Goal: Task Accomplishment & Management: Complete application form

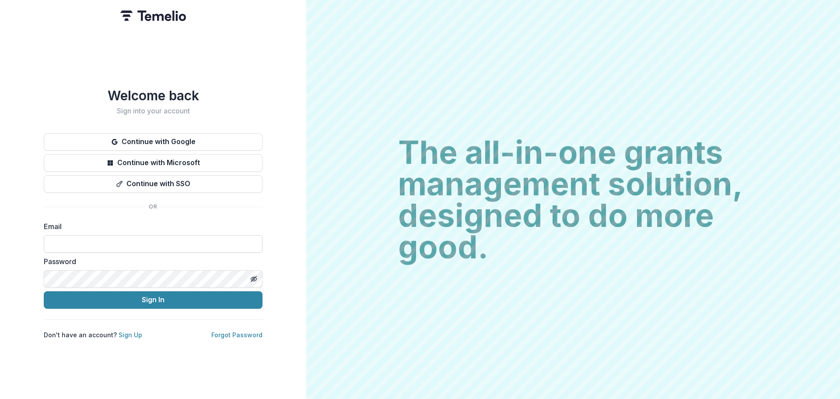
click at [95, 240] on input at bounding box center [153, 244] width 219 height 18
type input "**********"
click at [130, 331] on link "Sign Up" at bounding box center [131, 334] width 24 height 7
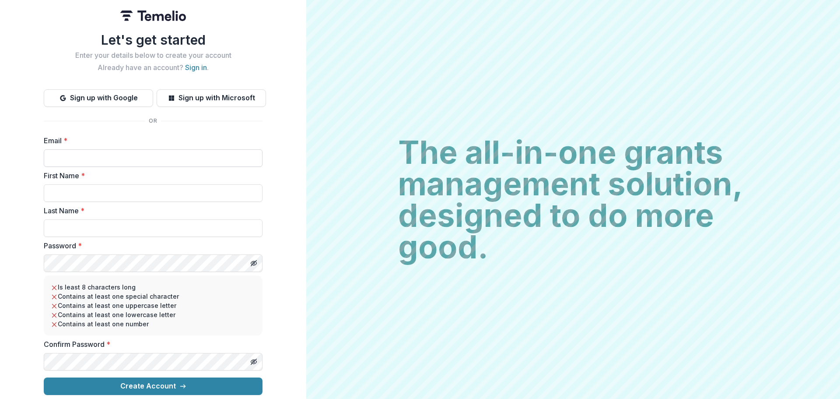
click at [88, 154] on input "Email *" at bounding box center [153, 158] width 219 height 18
type input "**********"
type input "********"
type input "*******"
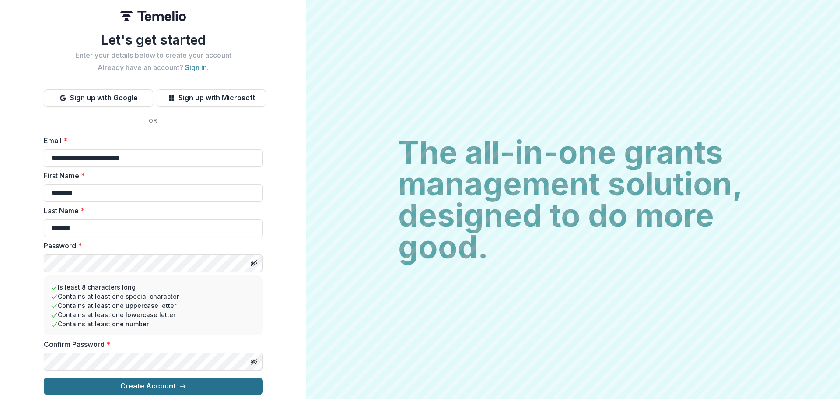
click at [153, 385] on button "Create Account" at bounding box center [153, 386] width 219 height 18
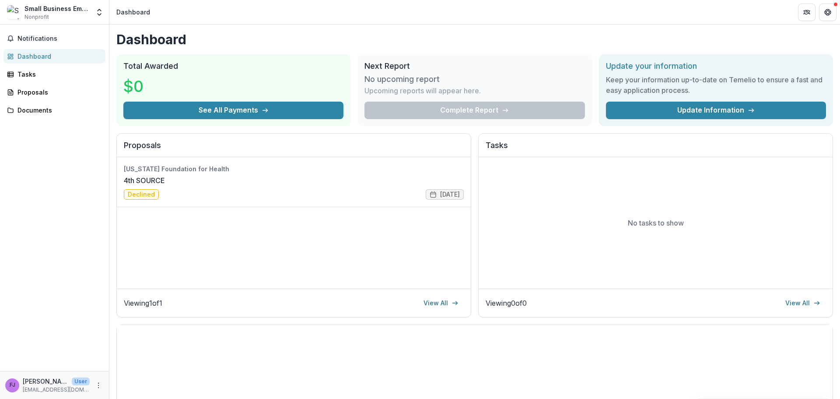
click at [731, 10] on header "Dashboard" at bounding box center [474, 12] width 731 height 24
click at [151, 182] on link "4th SOURCE" at bounding box center [144, 180] width 41 height 11
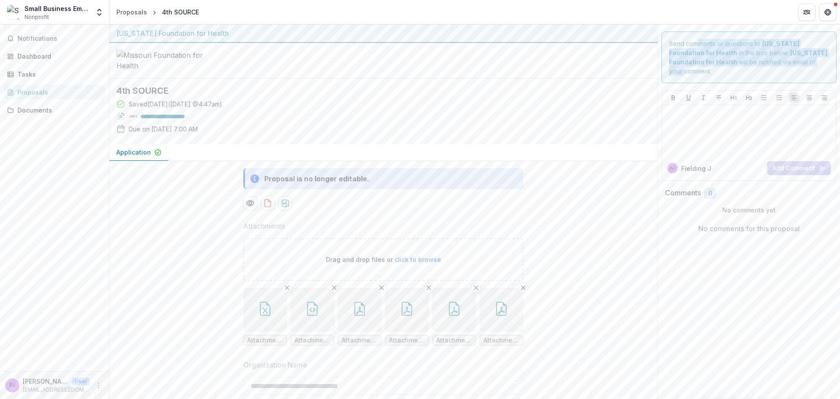
drag, startPoint x: 780, startPoint y: 62, endPoint x: 695, endPoint y: 45, distance: 87.0
click at [695, 45] on div "Send comments or questions to Missouri Foundation for Health in the box below. …" at bounding box center [750, 58] width 176 height 52
click at [35, 38] on span "Notifications" at bounding box center [60, 38] width 84 height 7
click at [39, 59] on div "Dashboard" at bounding box center [58, 56] width 81 height 9
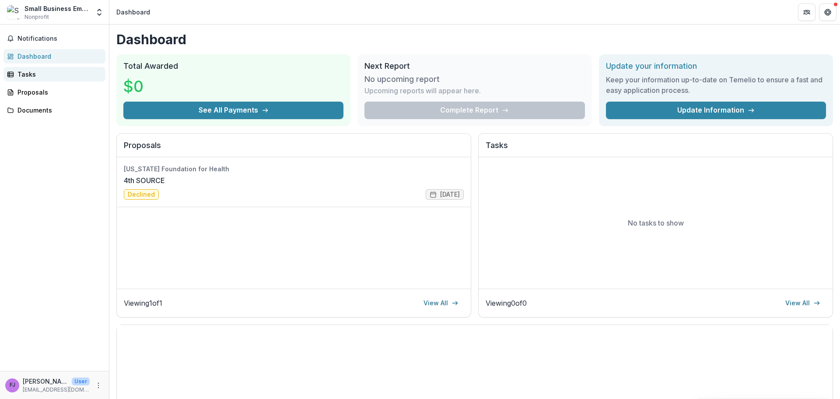
click at [25, 74] on div "Tasks" at bounding box center [58, 74] width 81 height 9
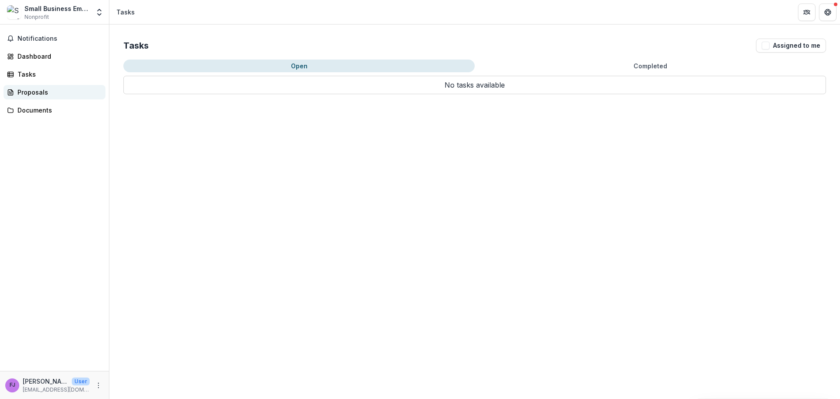
click at [25, 94] on div "Proposals" at bounding box center [58, 92] width 81 height 9
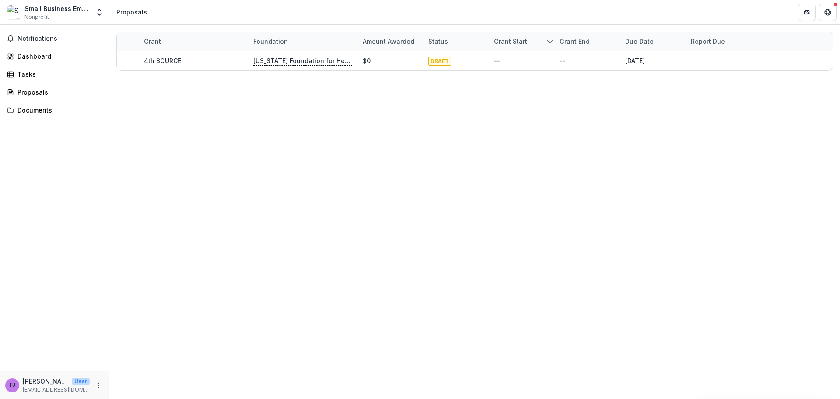
click at [206, 123] on div "Grant Foundation Amount awarded Status Grant start Grant end Due Date Report Du…" at bounding box center [474, 212] width 731 height 374
click at [25, 111] on div "Documents" at bounding box center [58, 109] width 81 height 9
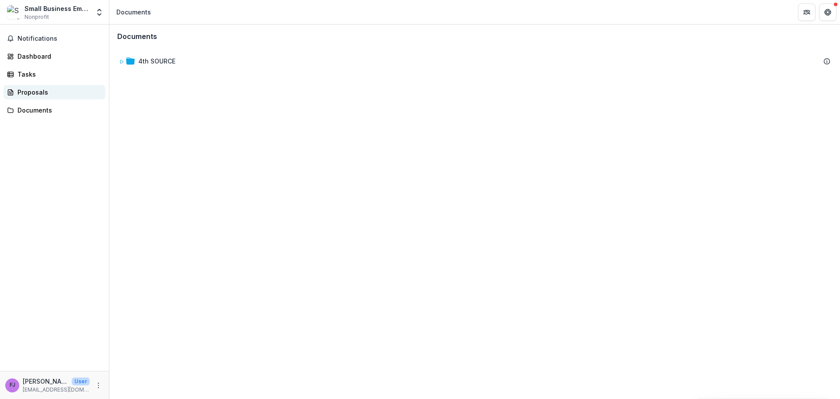
click at [31, 97] on link "Proposals" at bounding box center [55, 92] width 102 height 14
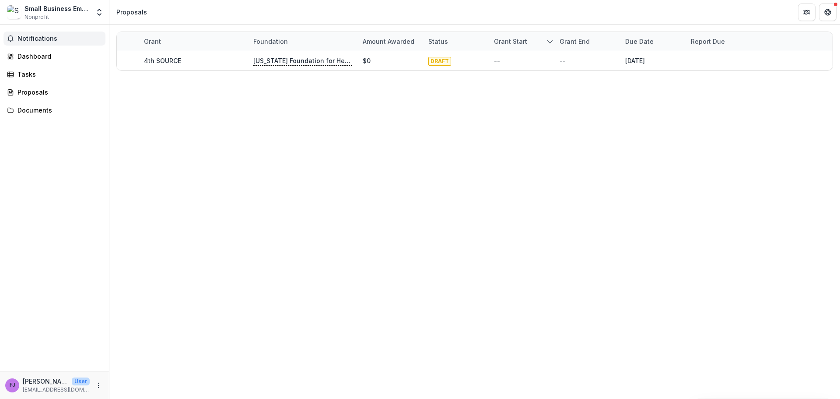
click at [40, 37] on span "Notifications" at bounding box center [60, 38] width 84 height 7
click at [228, 223] on div "Grant Foundation Amount awarded Status Grant start Grant end Due Date Report Du…" at bounding box center [474, 212] width 731 height 374
click at [833, 15] on button "Get Help" at bounding box center [828, 13] width 18 height 18
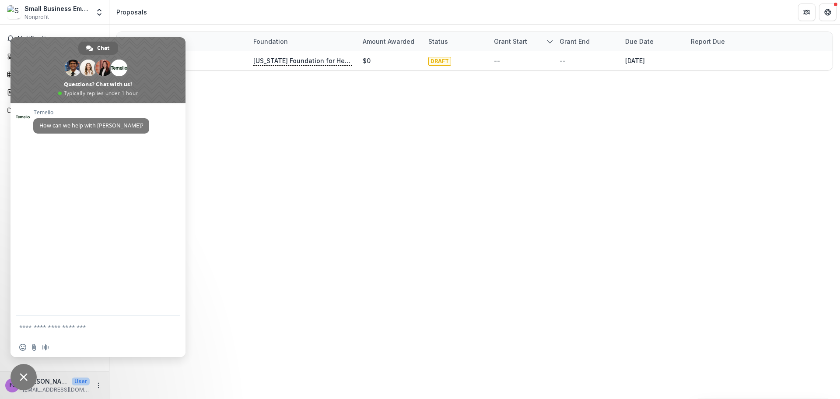
click at [291, 179] on div "Grant Foundation Amount awarded Status Grant start Grant end Due Date Report Du…" at bounding box center [474, 212] width 731 height 374
click at [24, 376] on span "Close chat" at bounding box center [24, 377] width 8 height 8
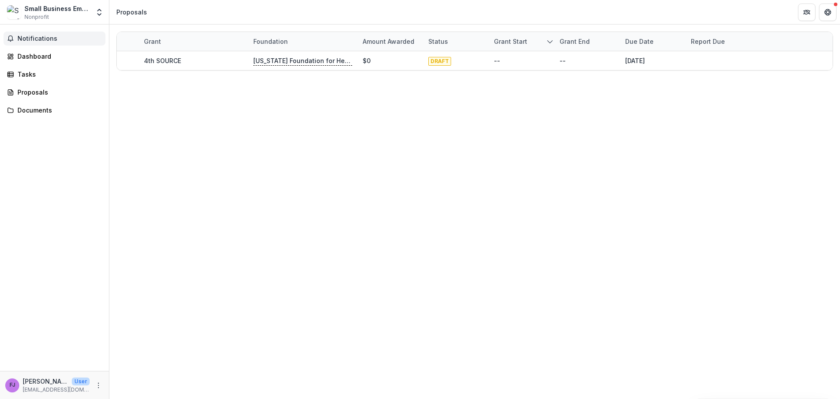
click at [43, 43] on button "Notifications" at bounding box center [55, 39] width 102 height 14
click at [38, 60] on div "Dashboard" at bounding box center [58, 56] width 81 height 9
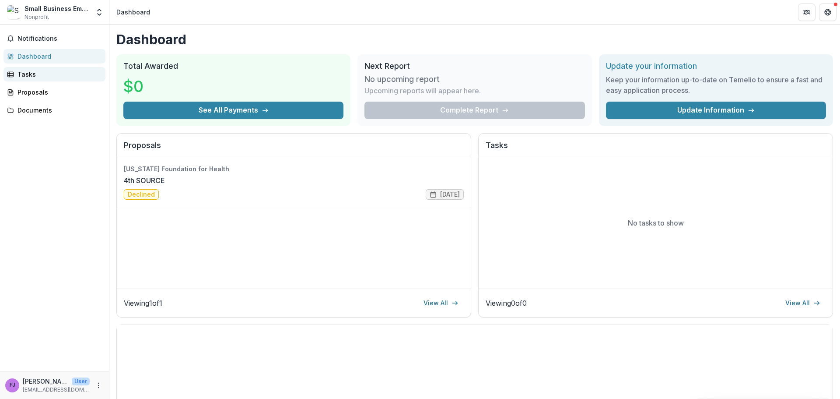
click at [29, 70] on div "Tasks" at bounding box center [58, 74] width 81 height 9
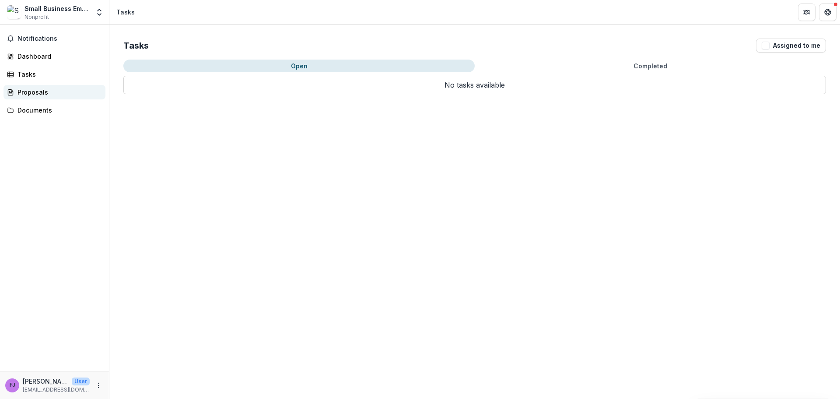
click at [33, 96] on div "Proposals" at bounding box center [58, 92] width 81 height 9
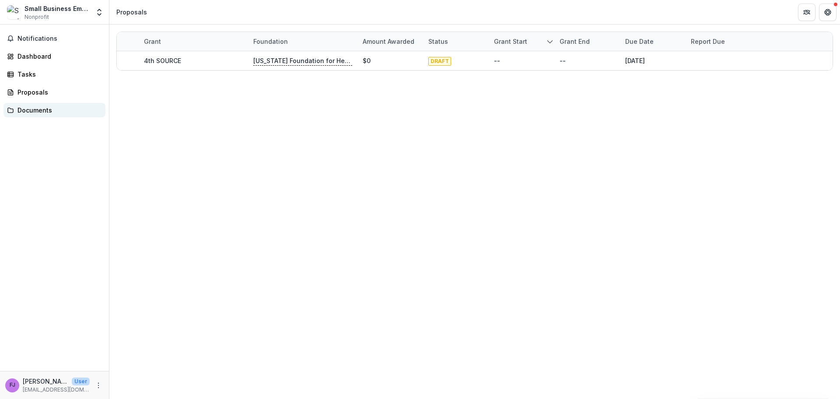
click at [21, 114] on div "Documents" at bounding box center [58, 109] width 81 height 9
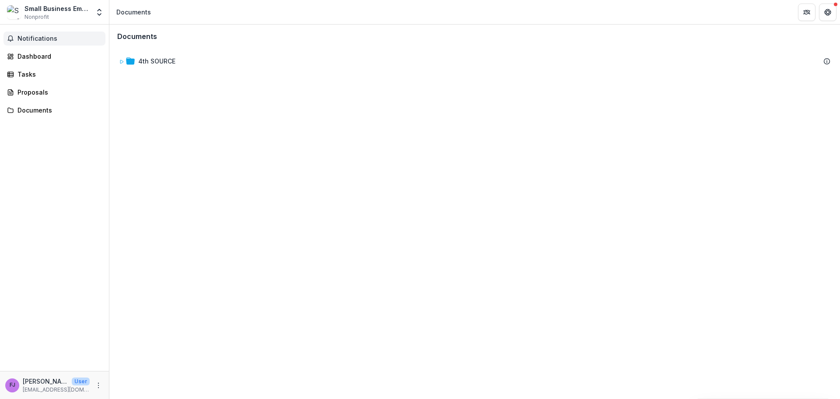
click at [43, 35] on span "Notifications" at bounding box center [60, 38] width 84 height 7
click at [40, 51] on link "Dashboard" at bounding box center [55, 56] width 102 height 14
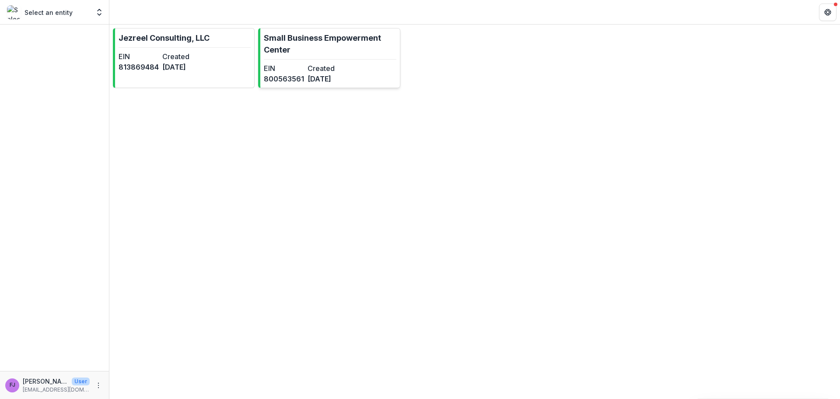
click at [349, 39] on p "Small Business Empowerment Center" at bounding box center [330, 44] width 132 height 24
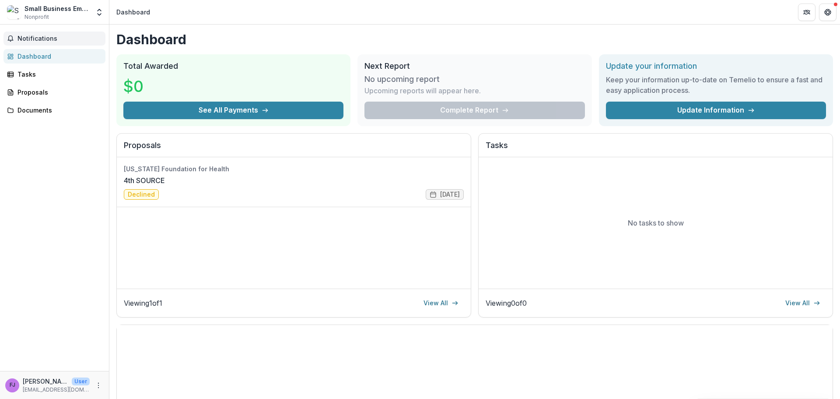
click at [45, 37] on span "Notifications" at bounding box center [60, 38] width 84 height 7
click at [24, 79] on link "Tasks" at bounding box center [55, 74] width 102 height 14
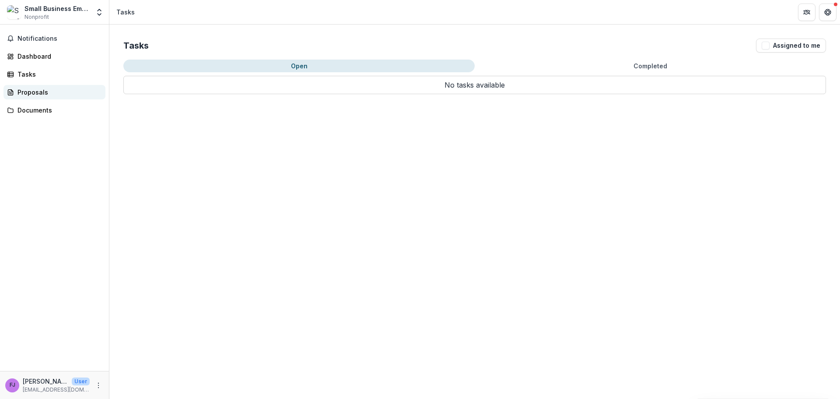
click at [28, 92] on div "Proposals" at bounding box center [58, 92] width 81 height 9
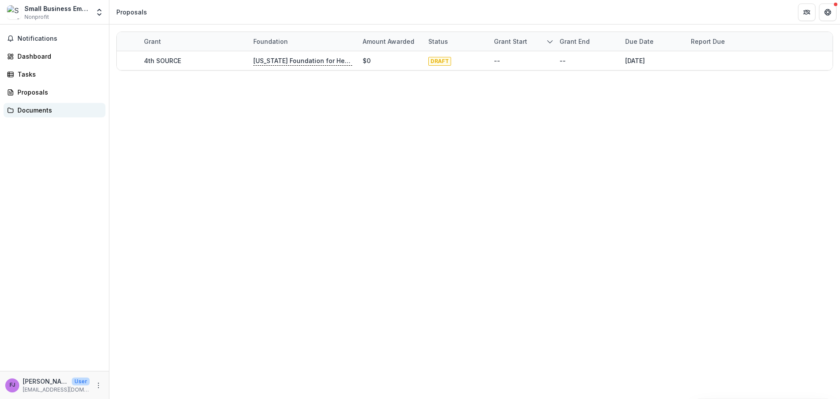
click at [32, 112] on div "Documents" at bounding box center [58, 109] width 81 height 9
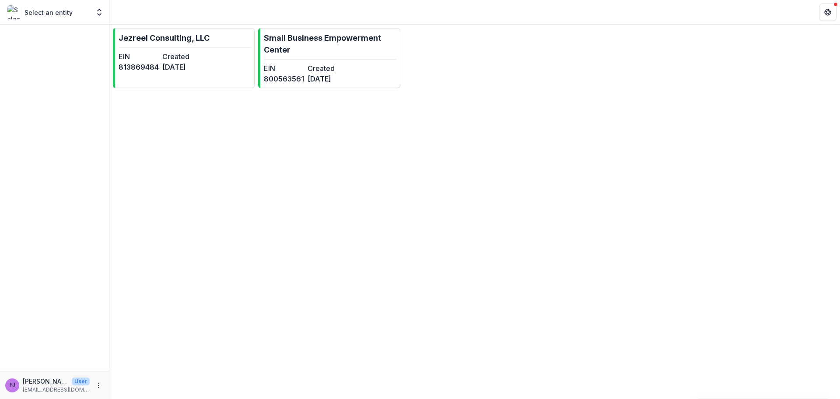
click at [69, 15] on p "Select an entity" at bounding box center [49, 12] width 48 height 9
click at [102, 12] on icon "Open entity switcher" at bounding box center [99, 12] width 9 height 9
click at [75, 67] on div "Small Business Empowerment Center" at bounding box center [65, 63] width 88 height 9
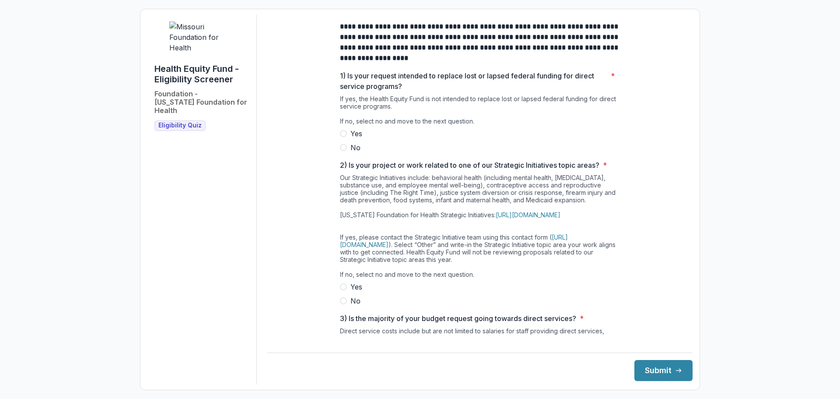
click at [343, 151] on span at bounding box center [343, 147] width 7 height 7
click at [342, 304] on span at bounding box center [343, 300] width 7 height 7
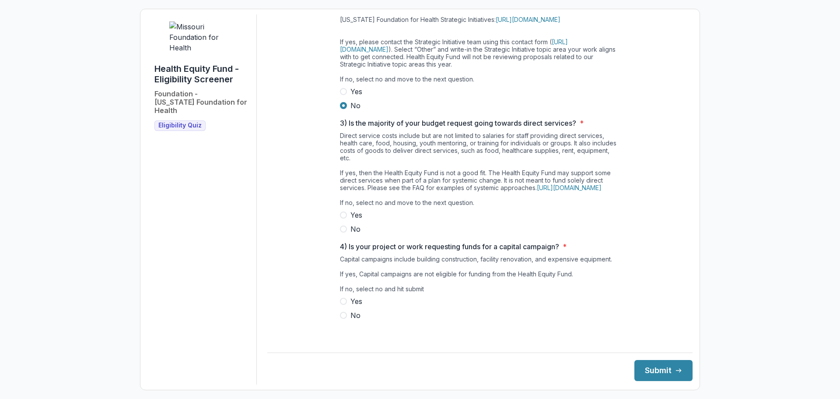
scroll to position [210, 0]
click at [344, 232] on span at bounding box center [343, 228] width 7 height 7
click at [342, 319] on span at bounding box center [343, 315] width 7 height 7
click at [650, 372] on button "Submit" at bounding box center [664, 370] width 58 height 21
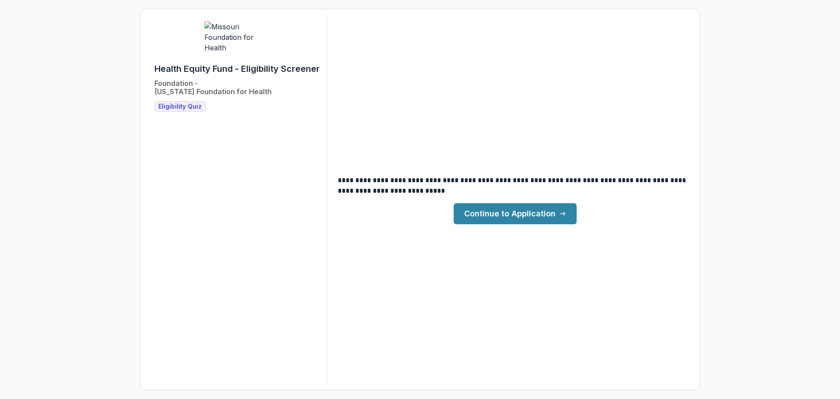
click at [504, 215] on link "Continue to Application" at bounding box center [515, 213] width 123 height 21
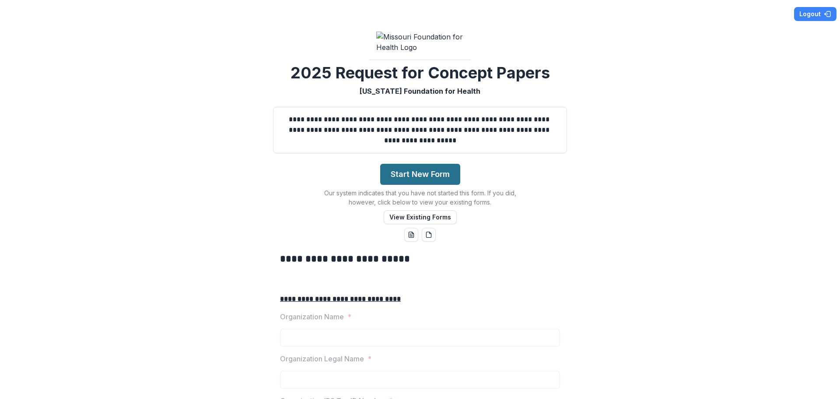
click at [410, 185] on button "Start New Form" at bounding box center [420, 174] width 80 height 21
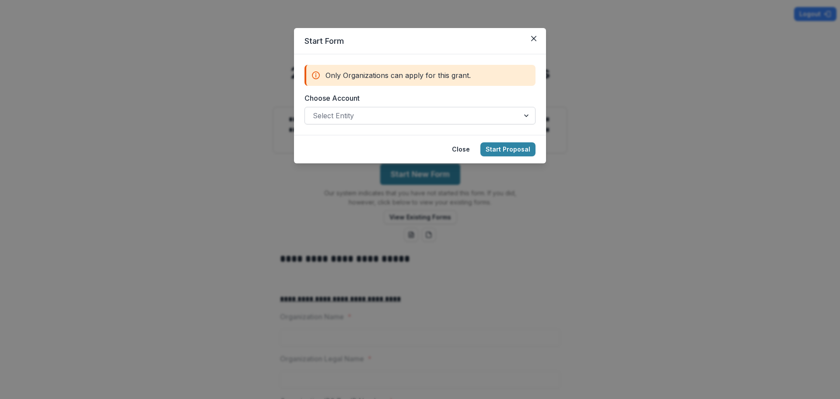
click at [365, 118] on div at bounding box center [412, 115] width 199 height 12
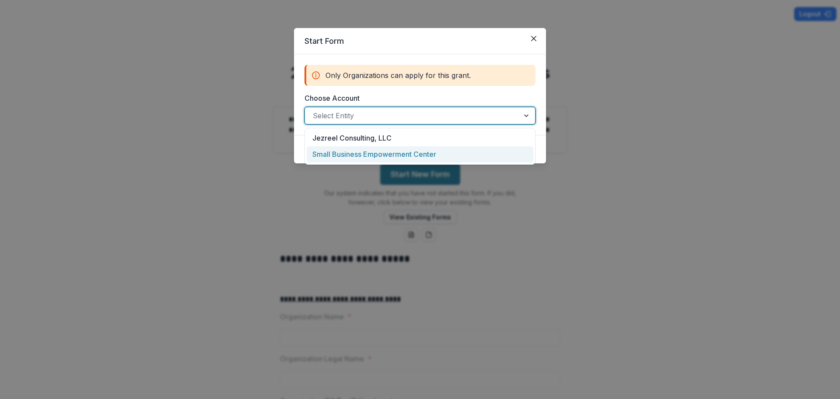
click at [358, 153] on div "Small Business Empowerment Center" at bounding box center [420, 154] width 227 height 16
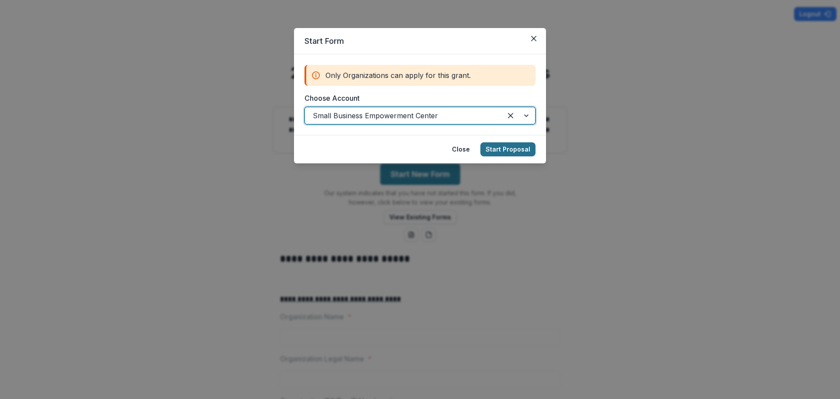
click at [503, 149] on button "Start Proposal" at bounding box center [508, 149] width 55 height 14
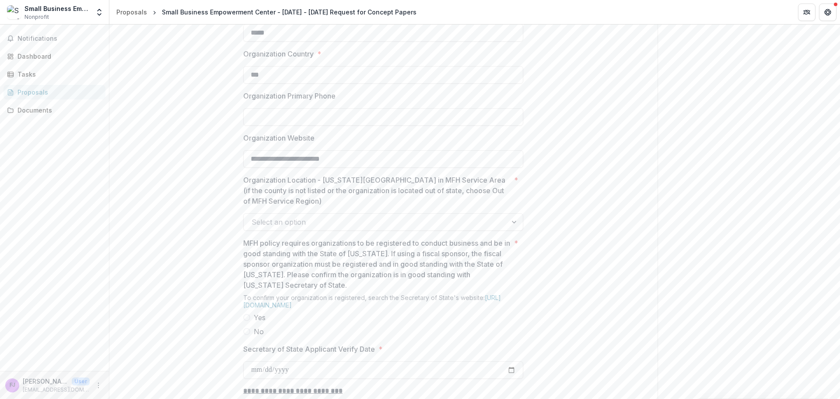
scroll to position [613, 0]
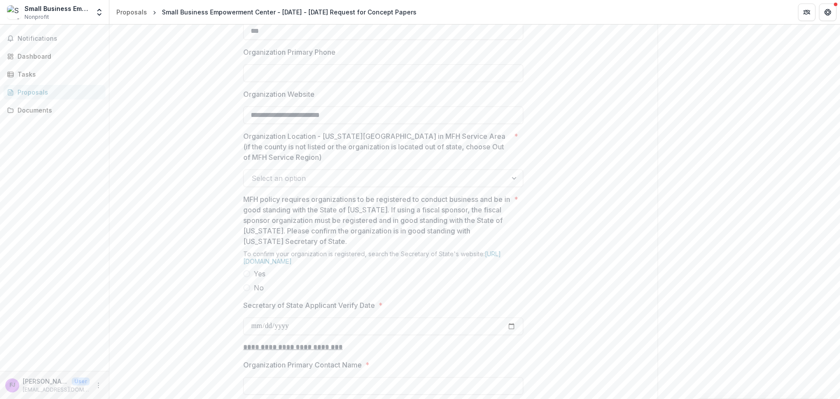
click at [348, 184] on div at bounding box center [376, 178] width 248 height 12
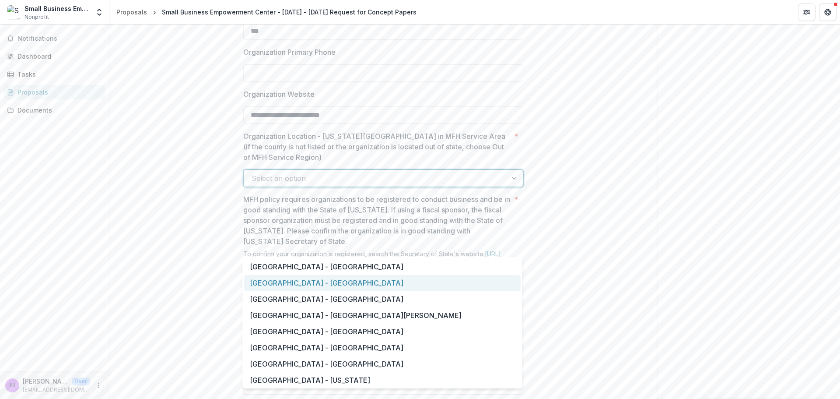
scroll to position [657, 0]
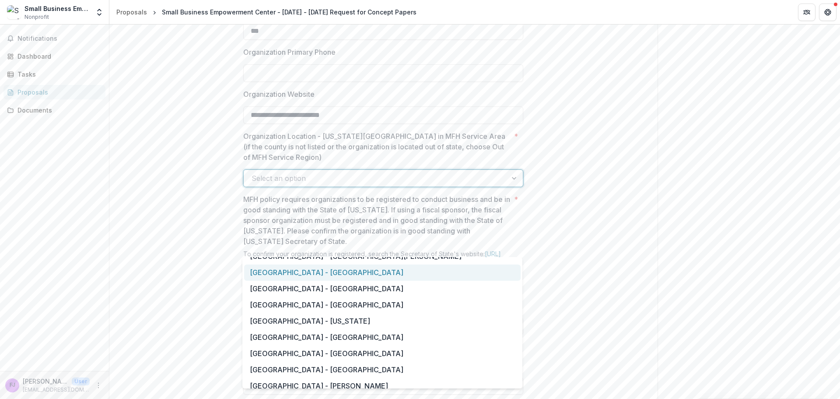
click at [401, 274] on div "Saint Louis Metropolitan Region - St. Louis City" at bounding box center [382, 272] width 277 height 16
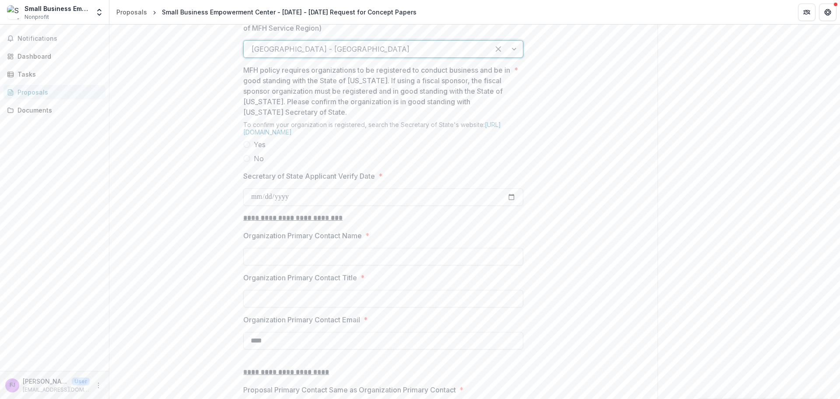
scroll to position [744, 0]
click at [246, 146] on span at bounding box center [246, 142] width 7 height 7
click at [284, 204] on input "Secretary of State Applicant Verify Date *" at bounding box center [383, 195] width 280 height 18
click at [256, 204] on input "Secretary of State Applicant Verify Date *" at bounding box center [383, 195] width 280 height 18
click at [253, 204] on input "Secretary of State Applicant Verify Date *" at bounding box center [383, 195] width 280 height 18
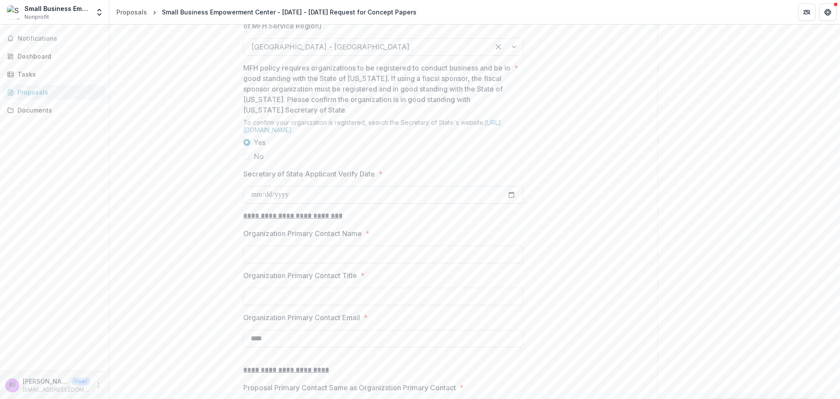
drag, startPoint x: 284, startPoint y: 261, endPoint x: 279, endPoint y: 261, distance: 4.8
click at [285, 204] on input "Secretary of State Applicant Verify Date *" at bounding box center [383, 195] width 280 height 18
click at [251, 204] on input "Secretary of State Applicant Verify Date *" at bounding box center [383, 195] width 280 height 18
click at [511, 204] on input "Secretary of State Applicant Verify Date *" at bounding box center [383, 195] width 280 height 18
click at [563, 206] on div "**********" at bounding box center [383, 6] width 548 height 1130
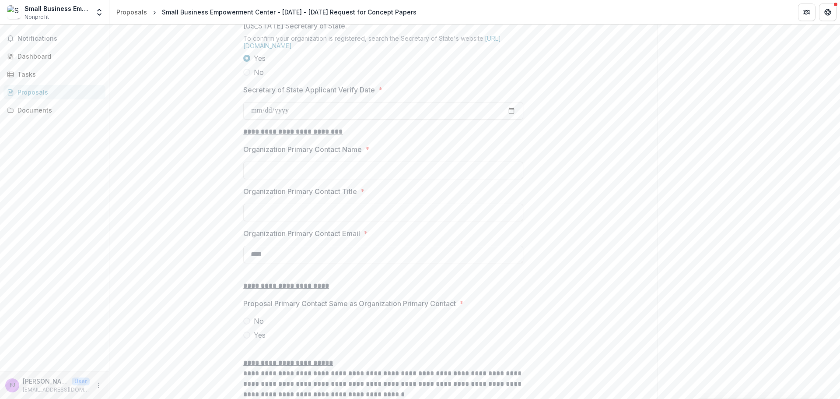
scroll to position [832, 0]
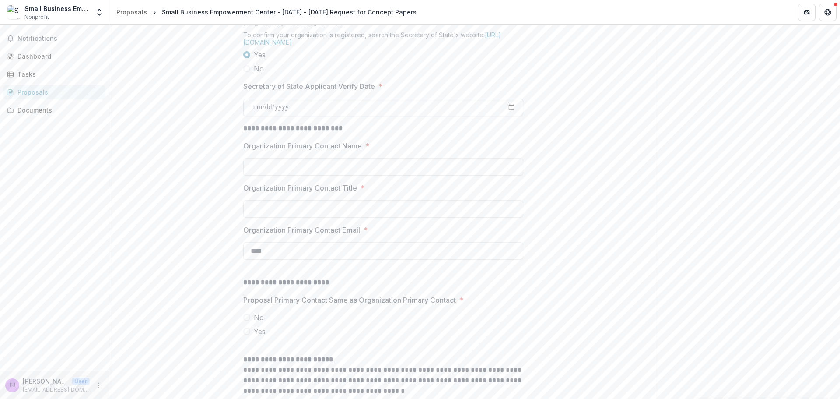
click at [271, 116] on input "Secretary of State Applicant Verify Date *" at bounding box center [383, 107] width 280 height 18
click at [516, 116] on input "Secretary of State Applicant Verify Date *" at bounding box center [383, 107] width 280 height 18
click at [510, 116] on input "Secretary of State Applicant Verify Date *" at bounding box center [383, 107] width 280 height 18
type input "**********"
click at [296, 176] on input "Organization Primary Contact Name *" at bounding box center [383, 167] width 280 height 18
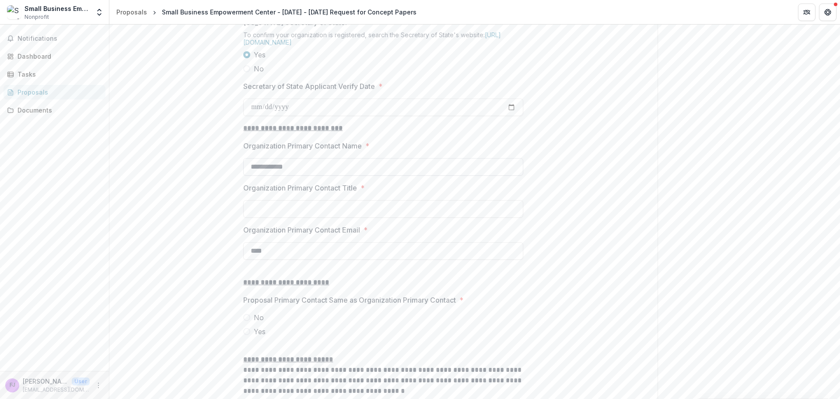
type input "**********"
click at [296, 218] on input "Organization Primary Contact Title *" at bounding box center [383, 209] width 280 height 18
paste input "**********"
type input "**********"
drag, startPoint x: 286, startPoint y: 324, endPoint x: 273, endPoint y: 321, distance: 13.6
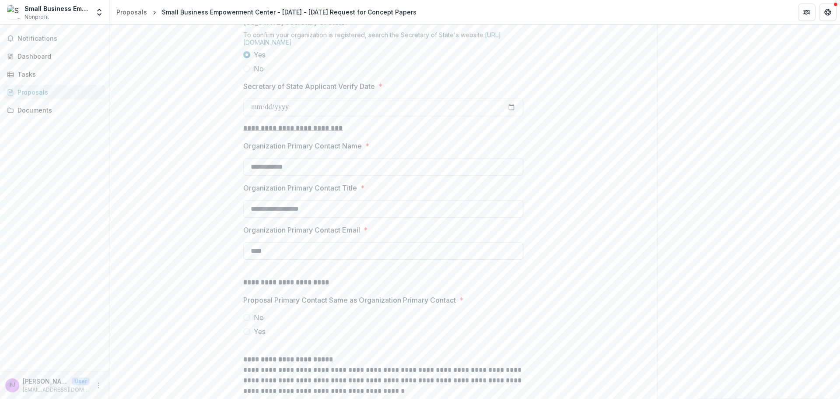
click at [286, 260] on input "****" at bounding box center [383, 251] width 280 height 18
drag, startPoint x: 272, startPoint y: 321, endPoint x: 233, endPoint y: 319, distance: 39.0
click at [296, 260] on input "Organization Primary Contact Email *" at bounding box center [383, 251] width 280 height 18
paste input "**********"
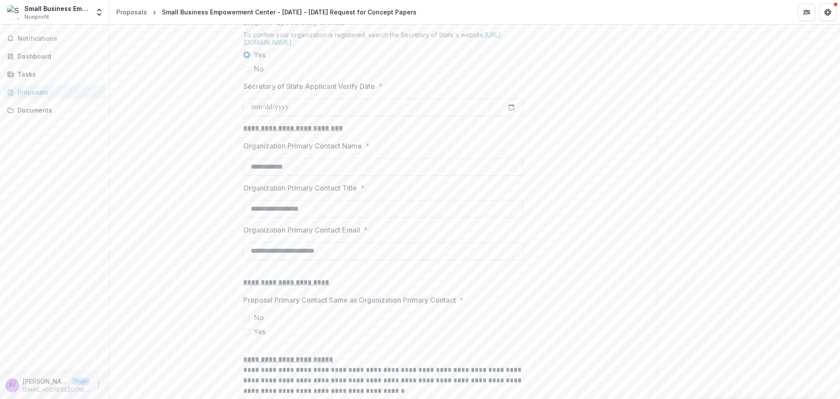
type input "**********"
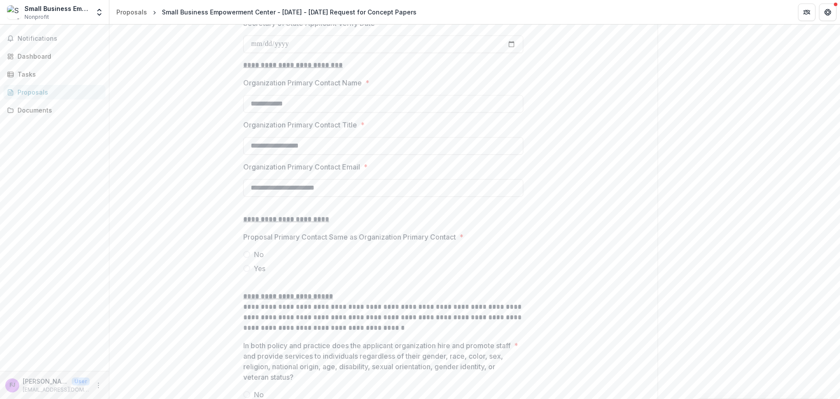
scroll to position [1007, 0]
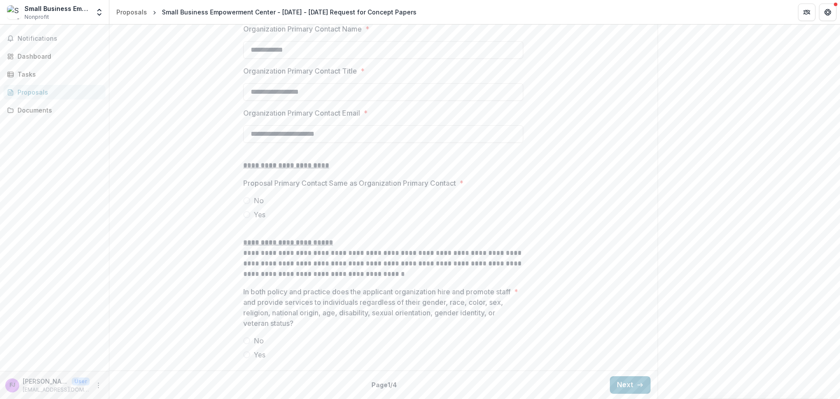
click at [246, 218] on span at bounding box center [246, 214] width 7 height 7
click at [244, 357] on span at bounding box center [246, 354] width 7 height 7
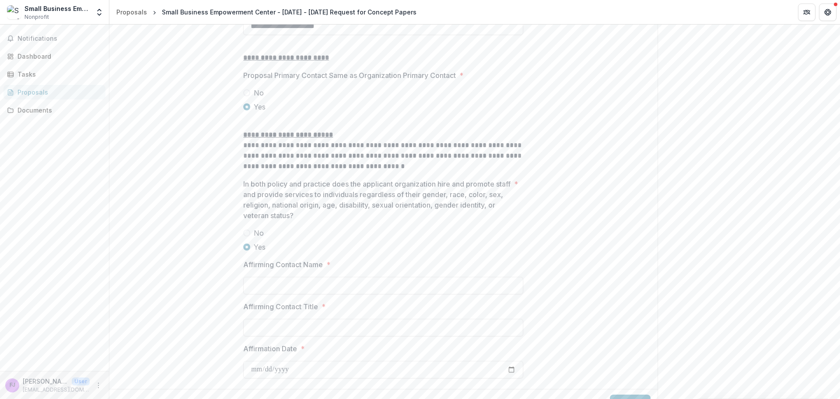
scroll to position [1141, 0]
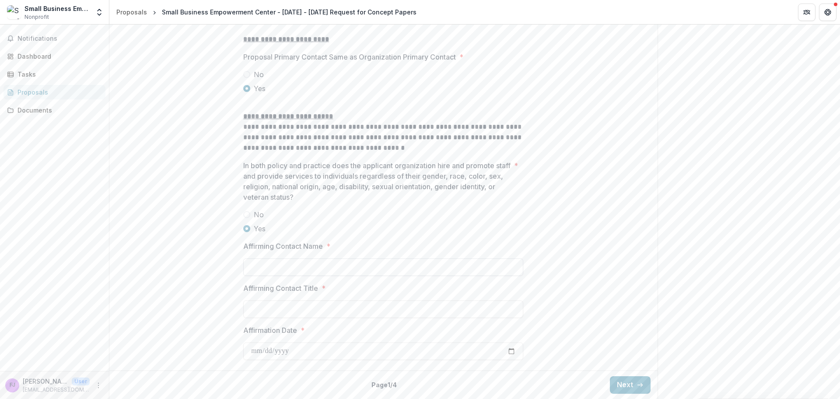
click at [302, 264] on input "Affirming Contact Name *" at bounding box center [383, 267] width 280 height 18
type input "**********"
click at [279, 344] on input "Affirmation Date *" at bounding box center [383, 351] width 280 height 18
click at [278, 351] on input "Affirmation Date *" at bounding box center [383, 351] width 280 height 18
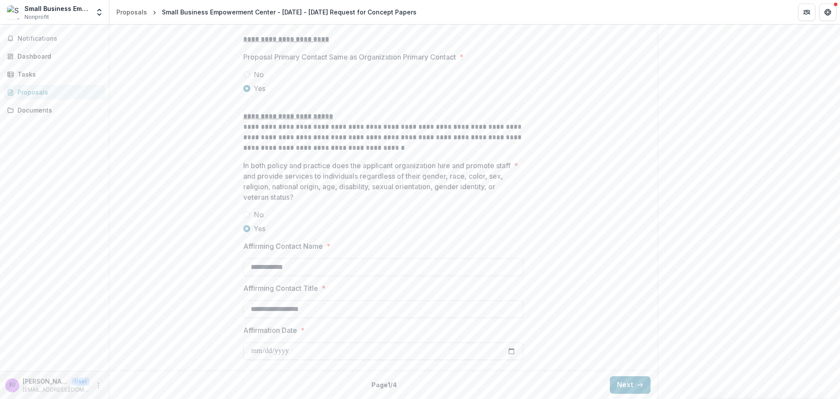
click at [512, 353] on input "Affirmation Date *" at bounding box center [383, 351] width 280 height 18
type input "**********"
click at [625, 388] on button "Next" at bounding box center [630, 385] width 41 height 18
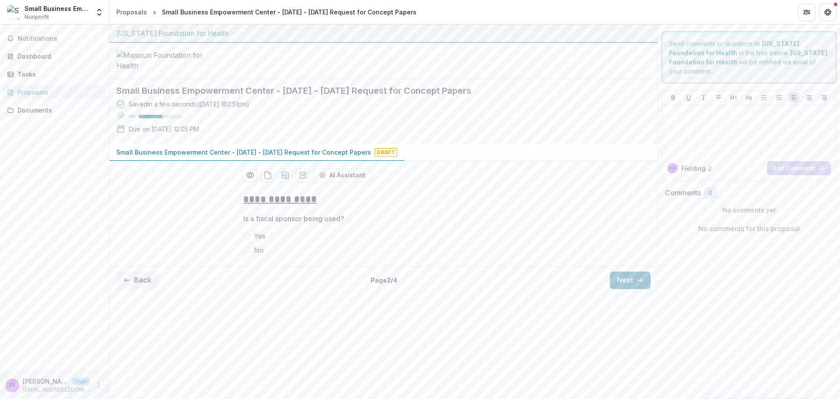
scroll to position [0, 0]
click at [248, 253] on span at bounding box center [246, 249] width 7 height 7
click at [625, 289] on button "Next" at bounding box center [630, 280] width 41 height 18
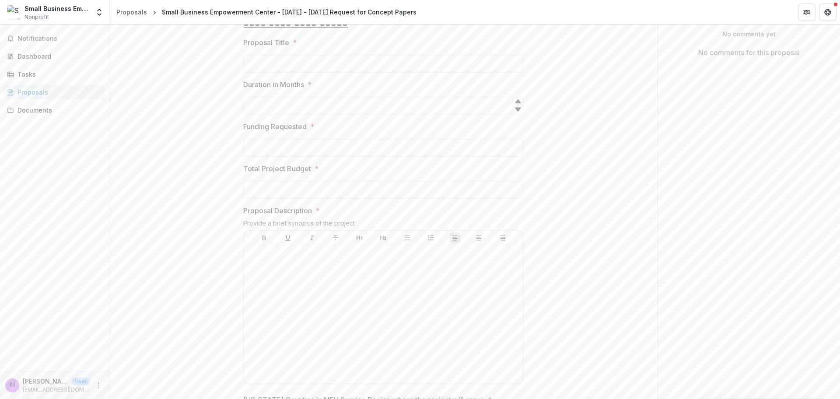
scroll to position [175, 0]
click at [271, 73] on input "Proposal Title *" at bounding box center [383, 65] width 280 height 18
type input "**********"
type input "*"
type input "**"
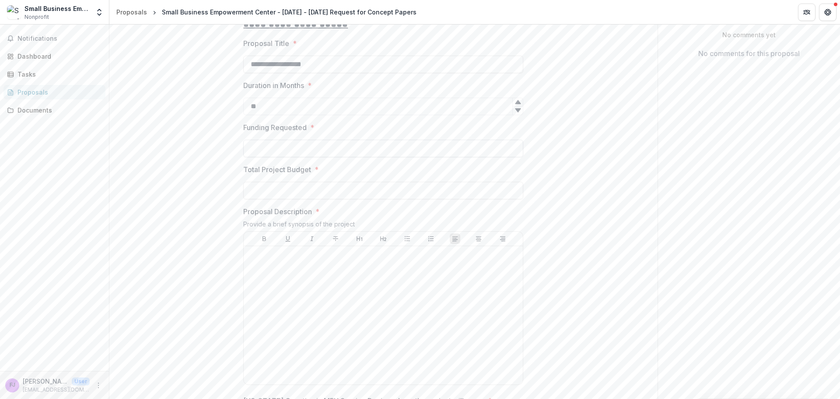
click at [261, 157] on input "Funding Requested *" at bounding box center [383, 149] width 280 height 18
type input "****"
type input "**"
click at [279, 157] on input "****" at bounding box center [383, 149] width 280 height 18
type input "********"
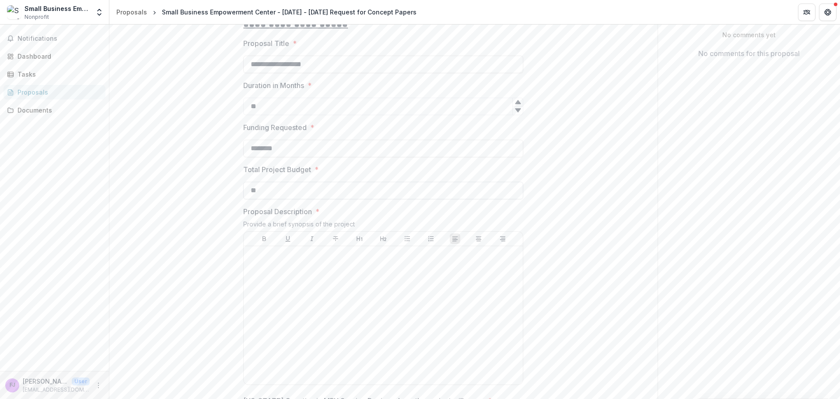
click at [288, 199] on input "**" at bounding box center [383, 191] width 280 height 18
type input "**********"
click at [299, 337] on div at bounding box center [383, 314] width 272 height 131
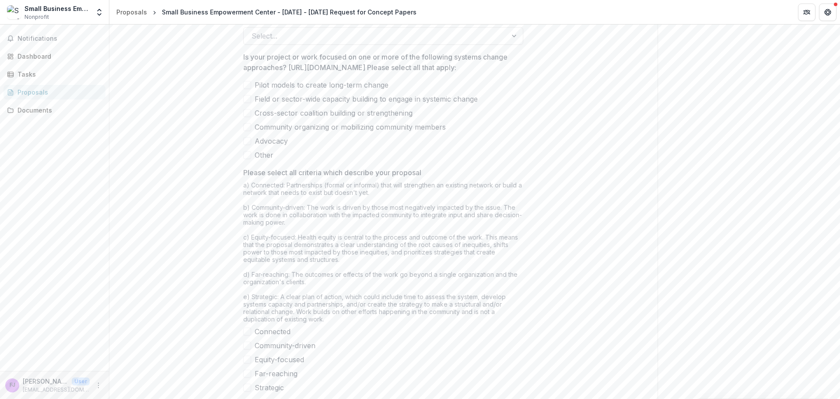
scroll to position [569, 0]
click at [277, 42] on div "Select..." at bounding box center [375, 35] width 263 height 14
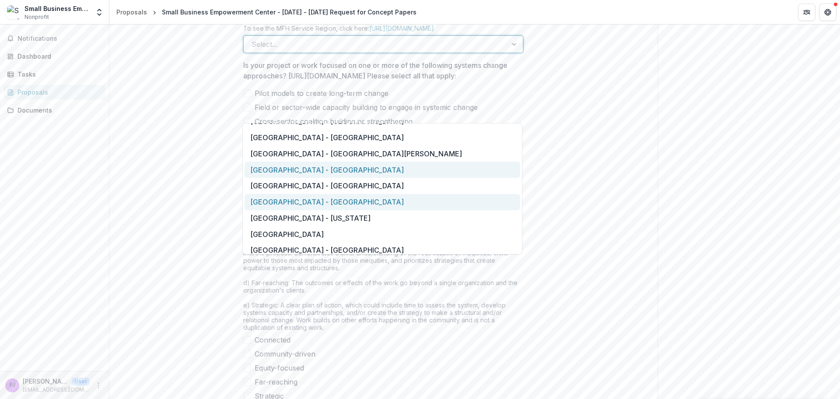
scroll to position [657, 0]
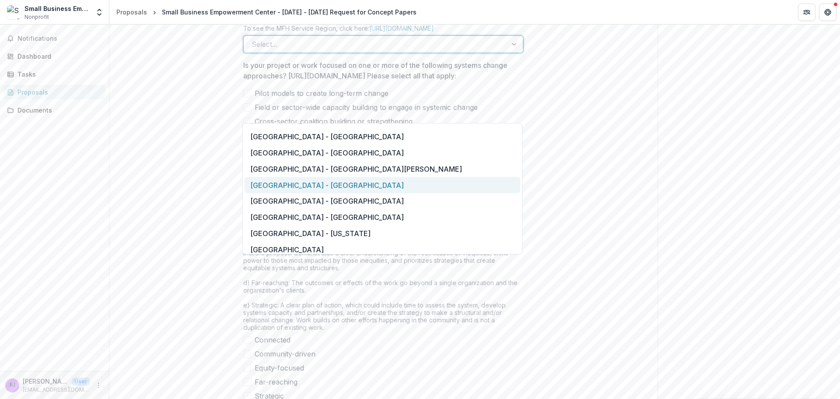
click at [375, 187] on div "Saint Louis Metropolitan Region - St. Louis City" at bounding box center [383, 185] width 276 height 16
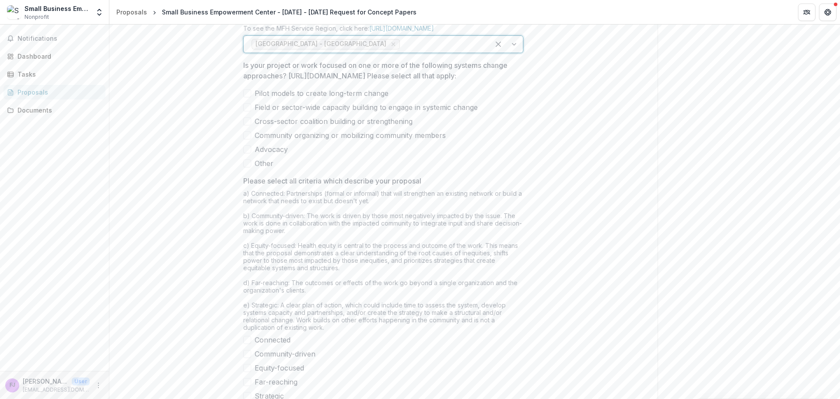
click at [437, 50] on div at bounding box center [442, 44] width 80 height 12
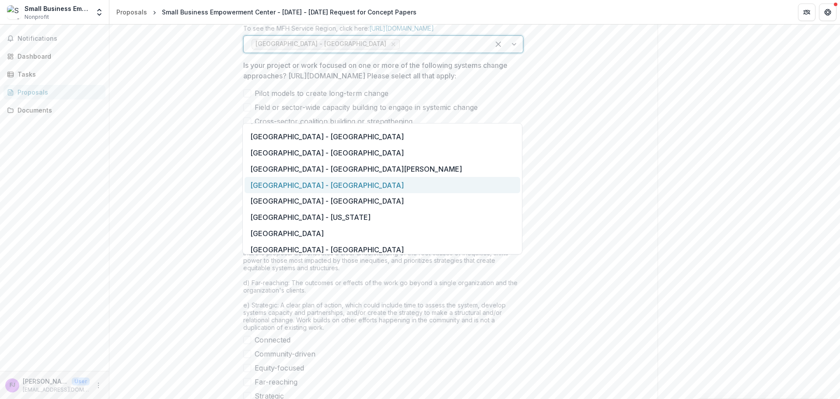
click at [377, 182] on div "Saint Louis Metropolitan Region - St. Louis County" at bounding box center [383, 185] width 276 height 16
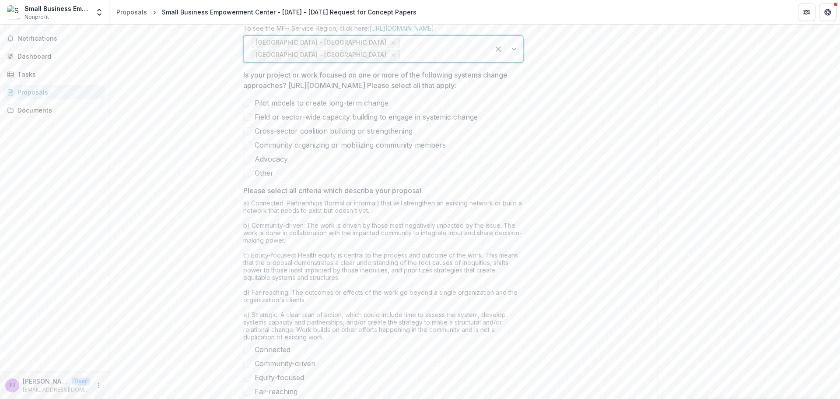
click at [247, 107] on span at bounding box center [247, 103] width 8 height 8
click at [246, 121] on span at bounding box center [247, 117] width 8 height 8
click at [246, 135] on span at bounding box center [247, 131] width 8 height 8
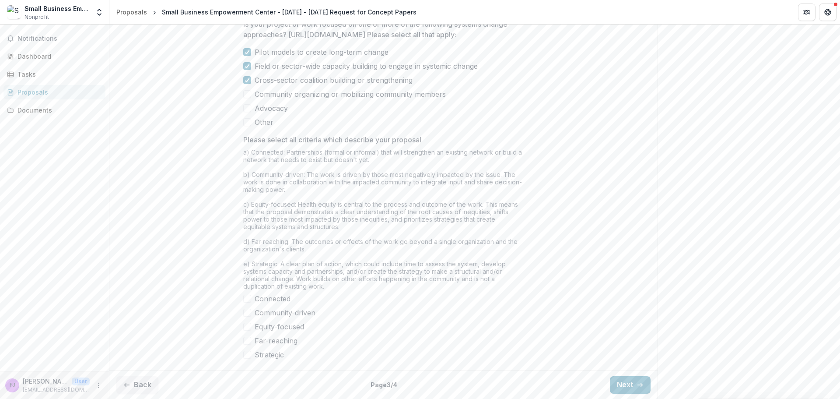
scroll to position [697, 0]
click at [249, 299] on span at bounding box center [247, 299] width 8 height 8
click at [248, 312] on span at bounding box center [247, 313] width 8 height 8
click at [246, 341] on span at bounding box center [247, 341] width 8 height 8
click at [246, 353] on span at bounding box center [247, 355] width 8 height 8
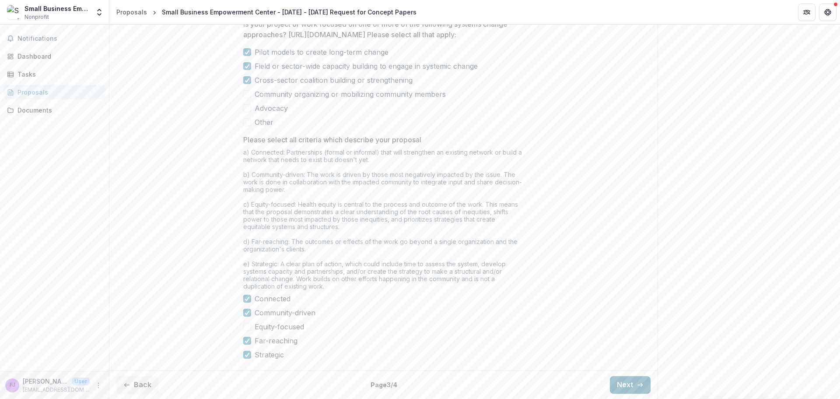
click at [619, 382] on button "Next" at bounding box center [630, 385] width 41 height 18
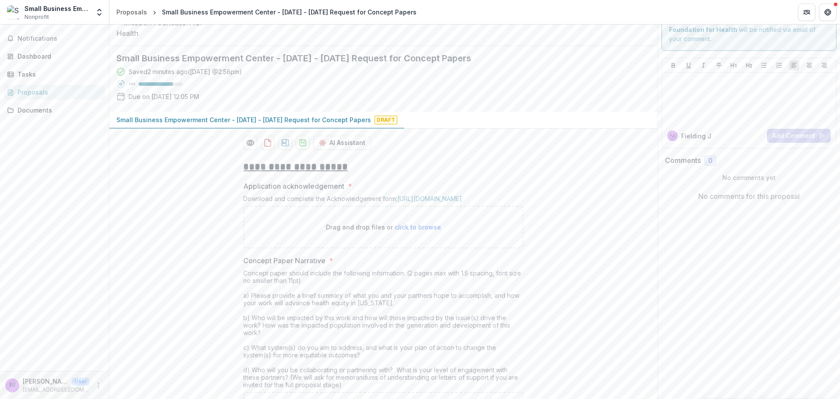
scroll to position [88, 0]
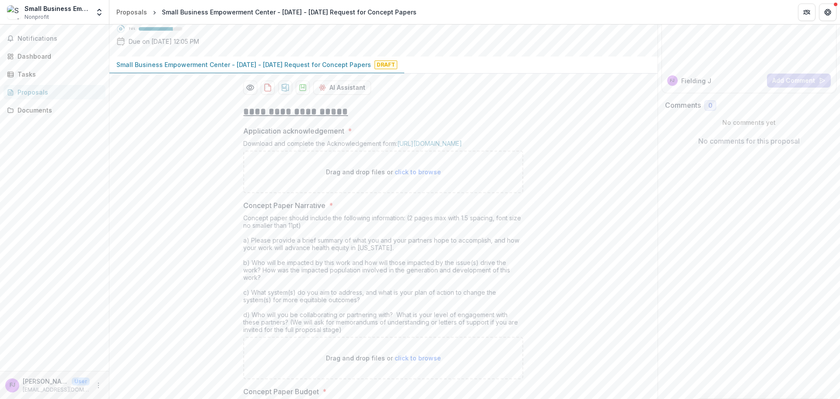
click at [416, 176] on span "click to browse" at bounding box center [418, 171] width 46 height 7
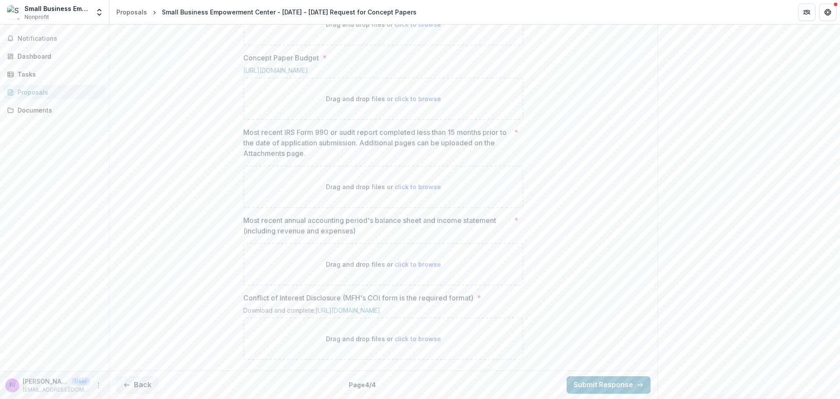
scroll to position [502, 0]
click at [146, 384] on button "Back" at bounding box center [137, 385] width 42 height 18
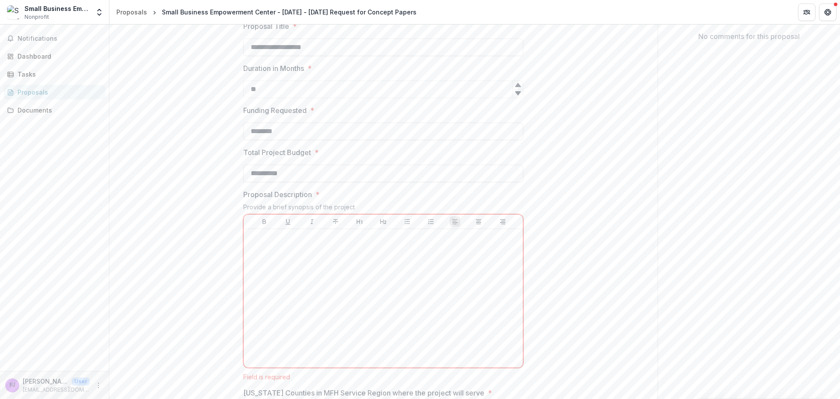
scroll to position [109, 0]
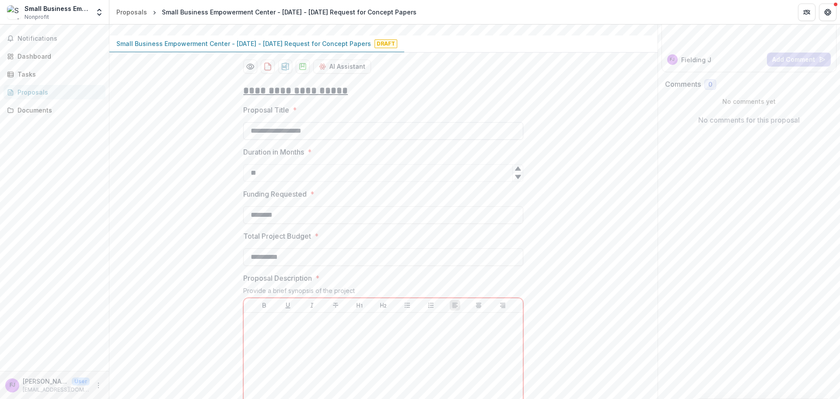
click at [344, 140] on input "**********" at bounding box center [383, 131] width 280 height 18
type input "**********"
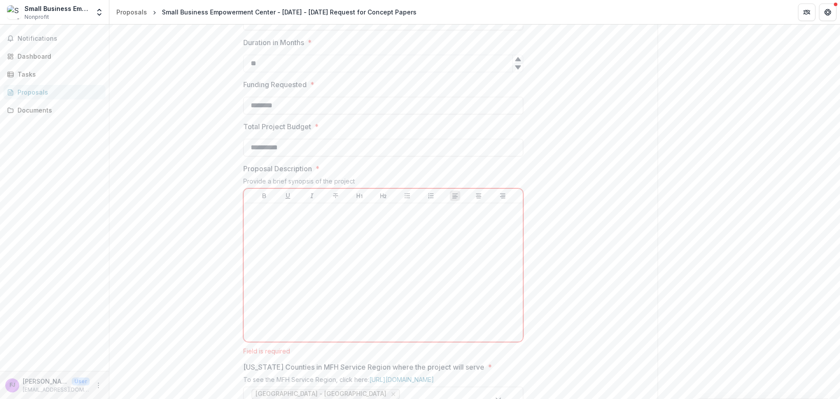
scroll to position [240, 0]
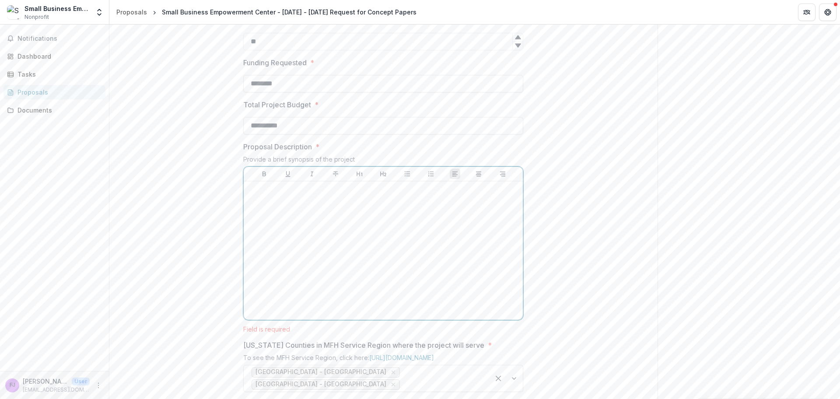
click at [309, 285] on div at bounding box center [383, 250] width 272 height 131
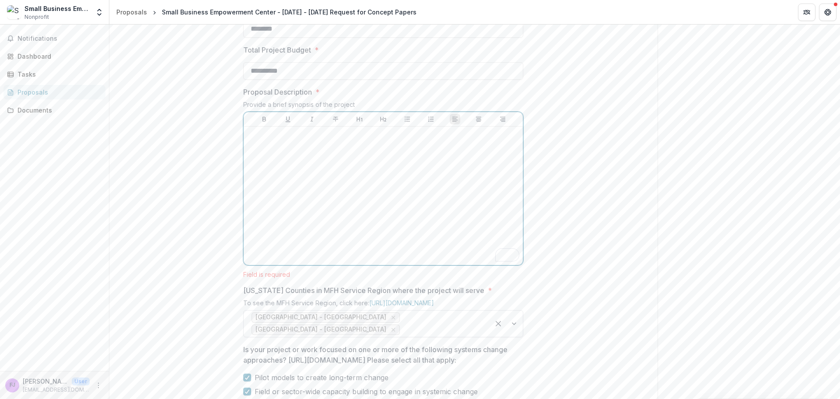
scroll to position [371, 0]
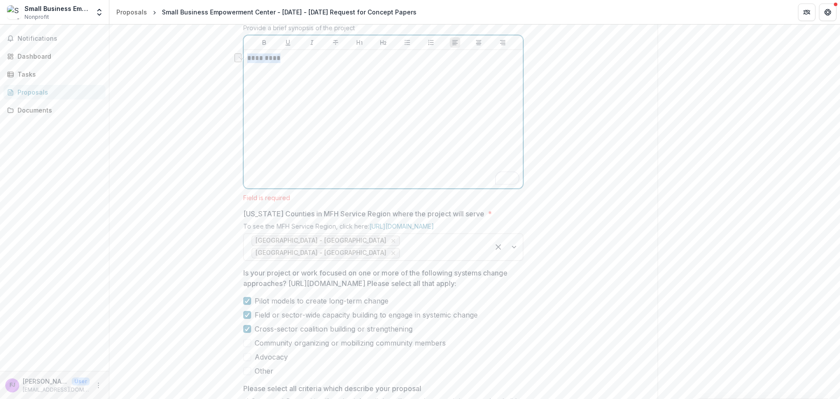
drag, startPoint x: 302, startPoint y: 126, endPoint x: 209, endPoint y: 126, distance: 92.8
click at [209, 126] on div "**********" at bounding box center [383, 214] width 548 height 801
click at [376, 158] on div "To enrich screen reader interactions, please activate Accessibility in Grammarl…" at bounding box center [383, 118] width 272 height 131
click at [278, 145] on div "To enrich screen reader interactions, please activate Accessibility in Grammarl…" at bounding box center [383, 118] width 272 height 131
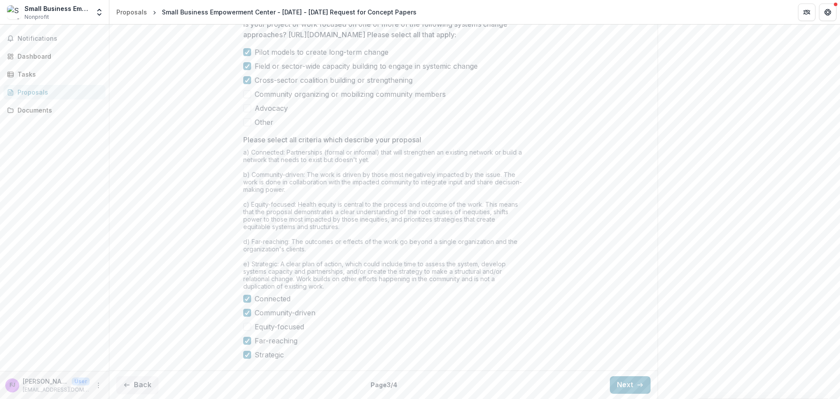
scroll to position [700, 0]
drag, startPoint x: 248, startPoint y: 325, endPoint x: 285, endPoint y: 330, distance: 36.6
click at [248, 325] on span at bounding box center [247, 327] width 8 height 8
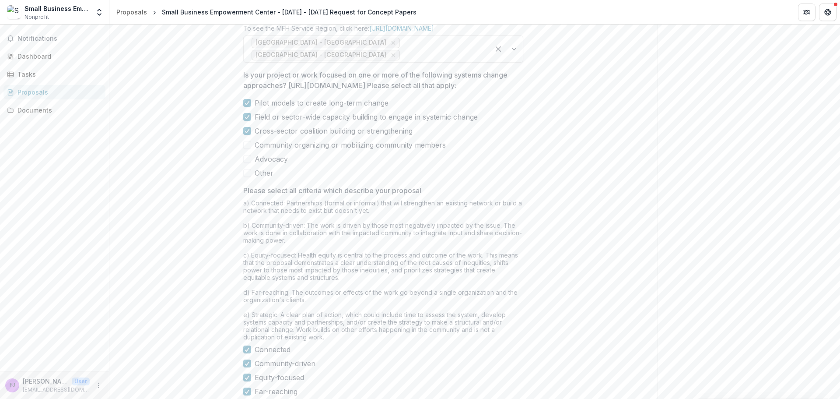
scroll to position [560, 0]
click at [247, 180] on span at bounding box center [247, 176] width 8 height 8
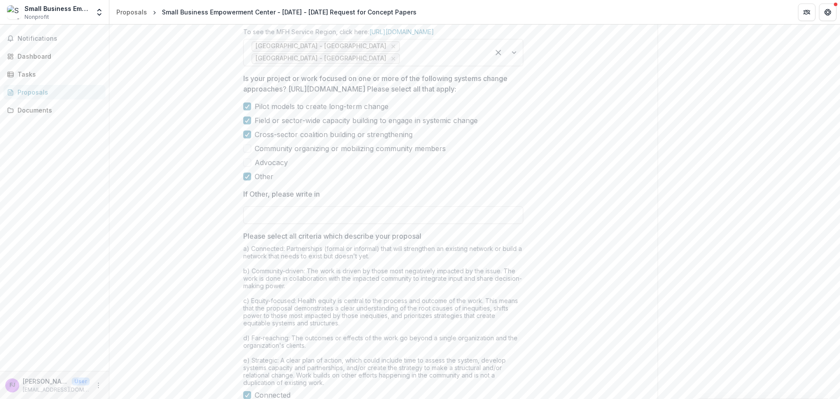
click at [442, 94] on p "Is your project or work focused on one or more of the following systems change …" at bounding box center [380, 83] width 275 height 21
drag, startPoint x: 288, startPoint y: 156, endPoint x: 508, endPoint y: 158, distance: 220.2
click at [508, 94] on p "Is your project or work focused on one or more of the following systems change …" at bounding box center [380, 83] width 275 height 21
copy p "https://mffh.org/wp-content/uploads/2025/06/HEF-Glossary-.pdf"
click at [248, 179] on icon at bounding box center [247, 176] width 5 height 4
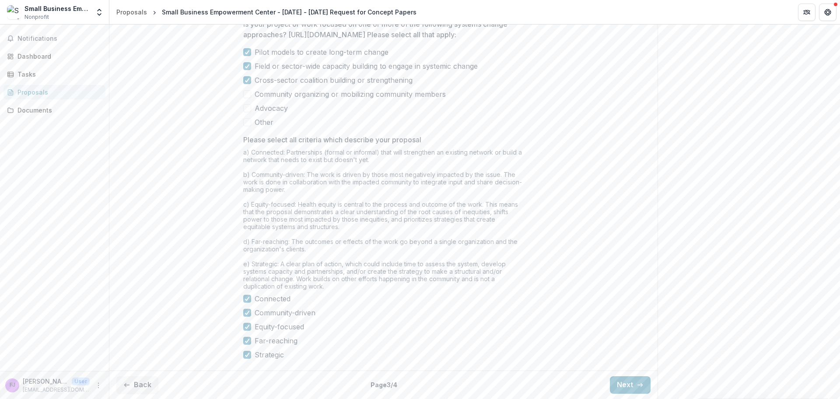
scroll to position [691, 0]
click at [623, 386] on button "Next" at bounding box center [630, 385] width 41 height 18
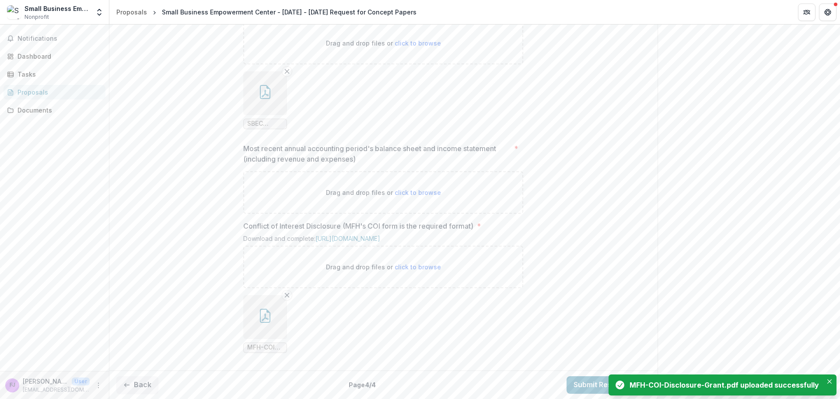
scroll to position [861, 0]
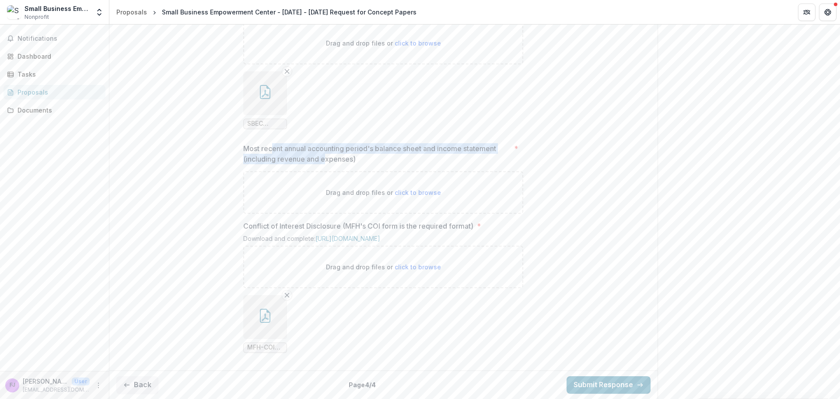
drag, startPoint x: 273, startPoint y: 139, endPoint x: 324, endPoint y: 155, distance: 53.2
click at [324, 155] on p "Most recent annual accounting period's balance sheet and income statement (incl…" at bounding box center [376, 153] width 267 height 21
drag, startPoint x: 318, startPoint y: 150, endPoint x: 266, endPoint y: 144, distance: 52.8
click at [266, 144] on p "Most recent annual accounting period's balance sheet and income statement (incl…" at bounding box center [376, 153] width 267 height 21
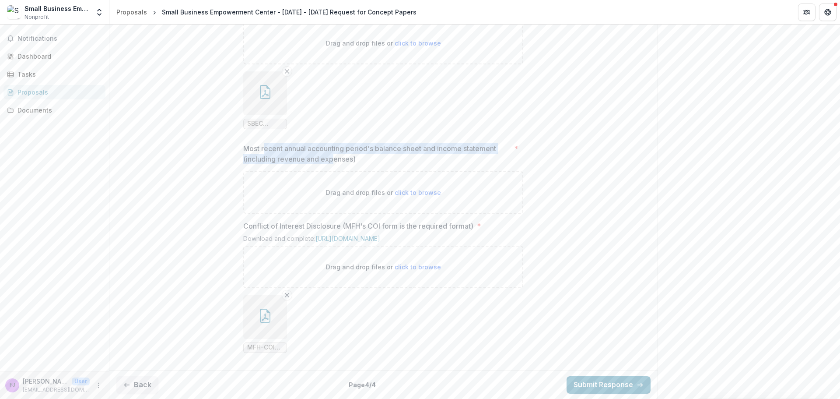
click at [290, 147] on p "Most recent annual accounting period's balance sheet and income statement (incl…" at bounding box center [376, 153] width 267 height 21
drag, startPoint x: 310, startPoint y: 140, endPoint x: 321, endPoint y: 151, distance: 15.8
click at [321, 151] on p "Most recent annual accounting period's balance sheet and income statement (incl…" at bounding box center [376, 153] width 267 height 21
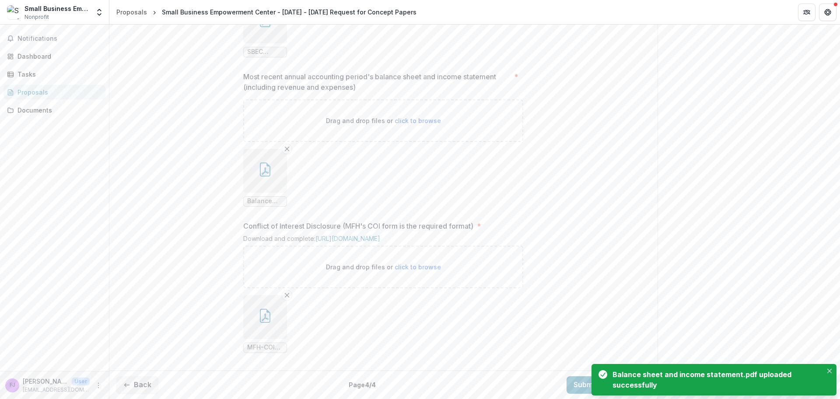
scroll to position [933, 0]
drag, startPoint x: 830, startPoint y: 368, endPoint x: 787, endPoint y: 344, distance: 49.4
click at [830, 368] on button "Close" at bounding box center [830, 370] width 11 height 11
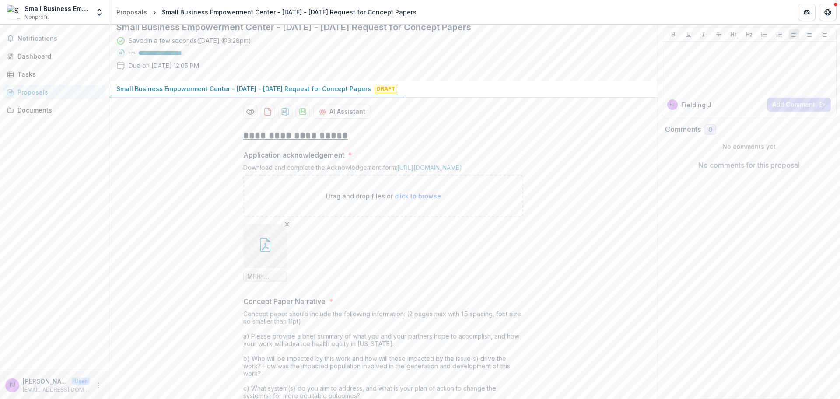
scroll to position [0, 0]
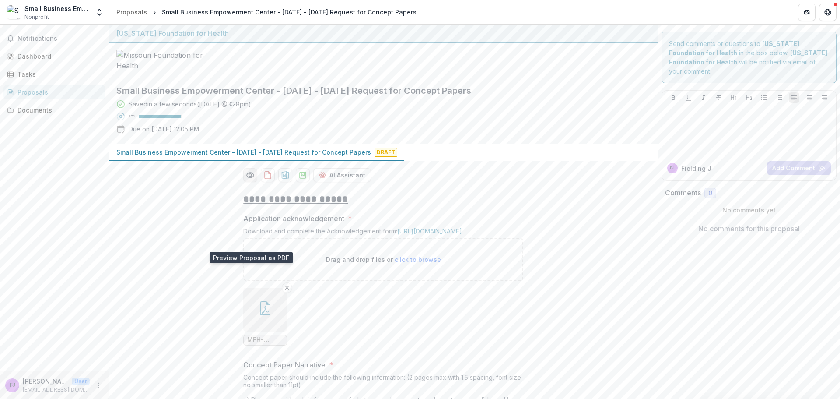
click at [248, 179] on icon "Preview b9912b0c-2ee4-4584-bd54-cb077e8a71a0-0.pdf" at bounding box center [250, 175] width 9 height 9
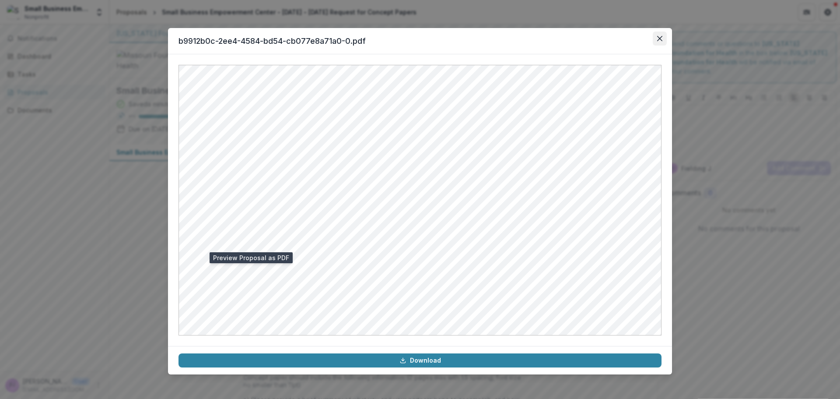
click at [661, 40] on icon "Close" at bounding box center [659, 38] width 5 height 5
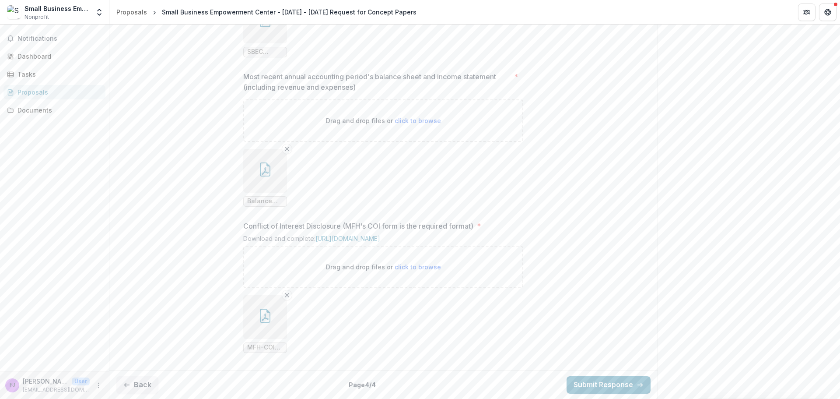
scroll to position [933, 0]
click at [130, 388] on button "Back" at bounding box center [137, 385] width 42 height 18
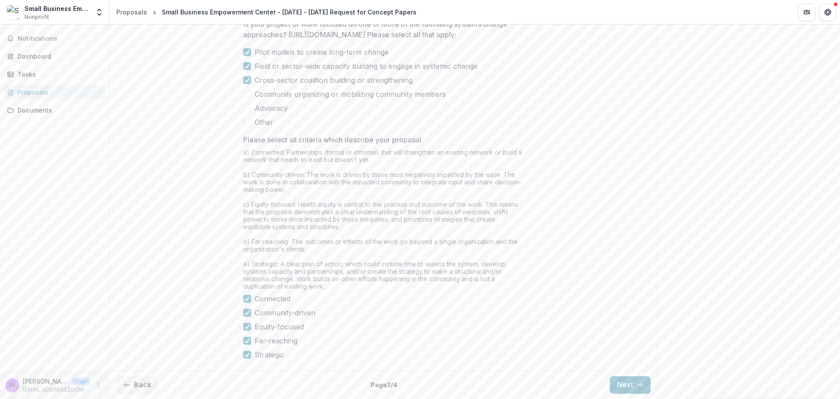
scroll to position [691, 0]
click at [136, 383] on button "Back" at bounding box center [137, 385] width 42 height 18
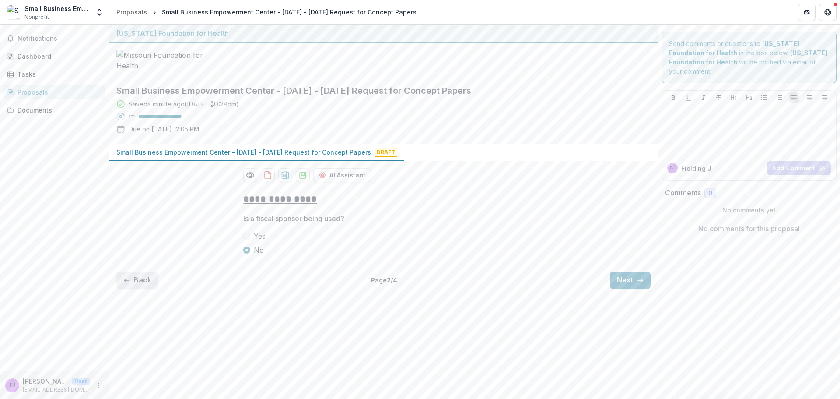
click at [136, 289] on button "Back" at bounding box center [137, 280] width 42 height 18
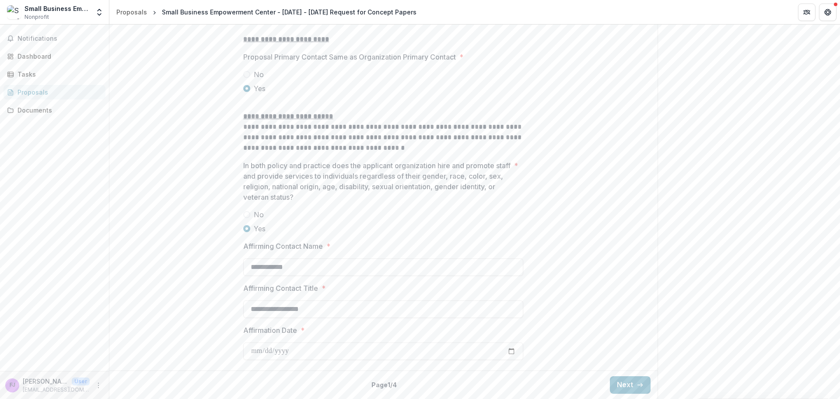
scroll to position [1141, 0]
click at [619, 385] on button "Next" at bounding box center [630, 385] width 41 height 18
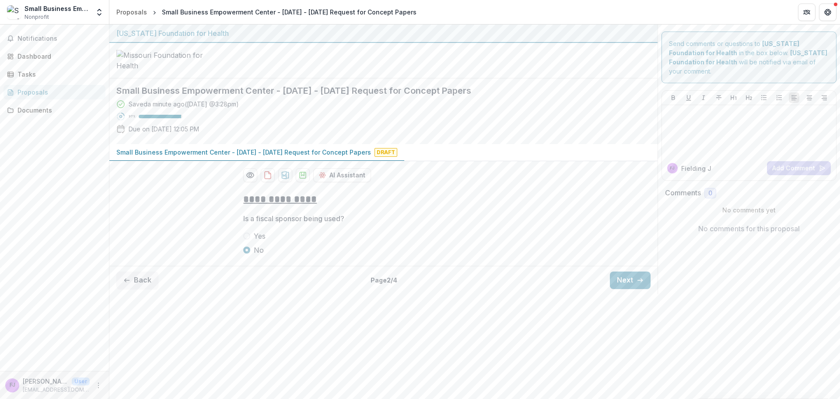
scroll to position [0, 0]
click at [622, 289] on button "Next" at bounding box center [630, 280] width 41 height 18
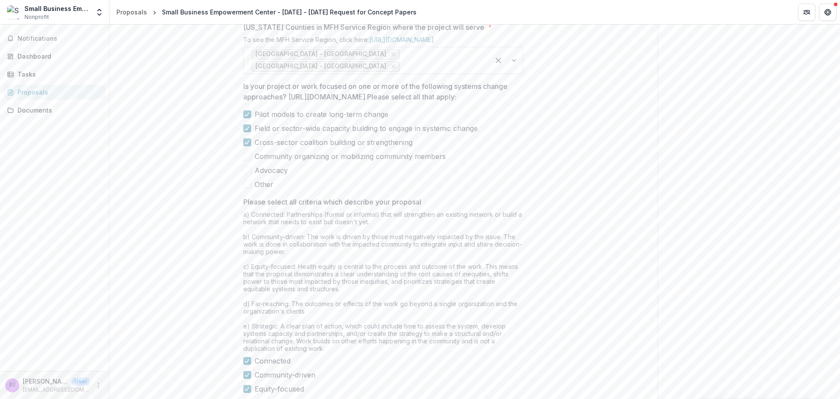
scroll to position [691, 0]
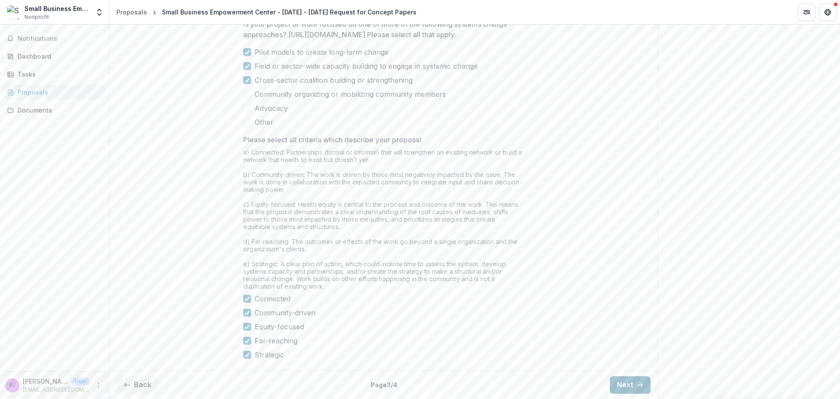
click at [622, 383] on button "Next" at bounding box center [630, 385] width 41 height 18
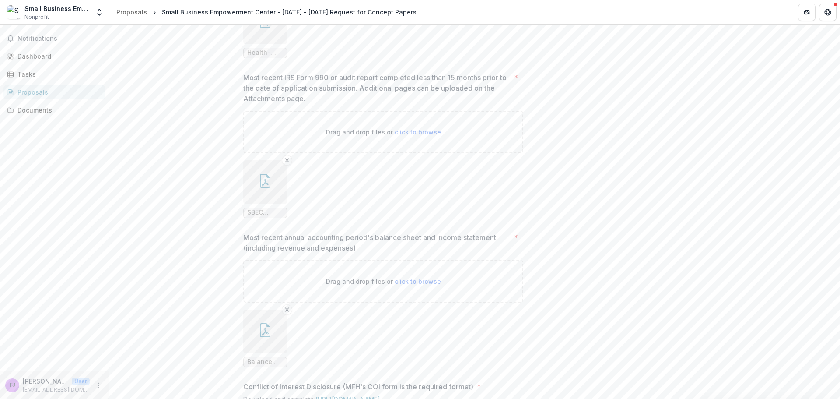
scroll to position [933, 0]
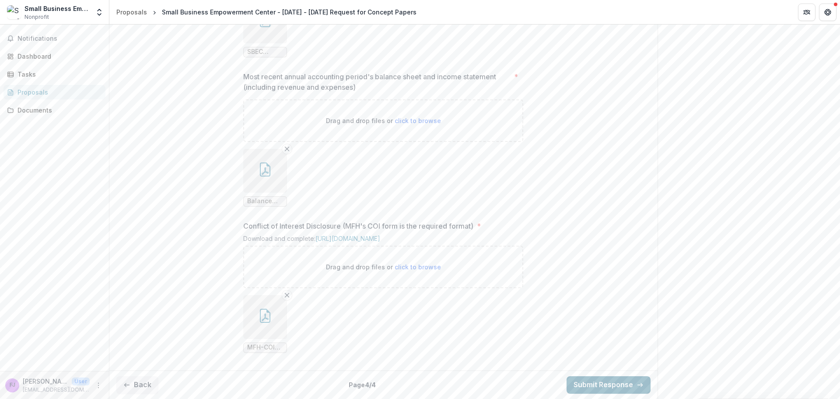
click at [618, 388] on button "Submit Response" at bounding box center [609, 385] width 84 height 18
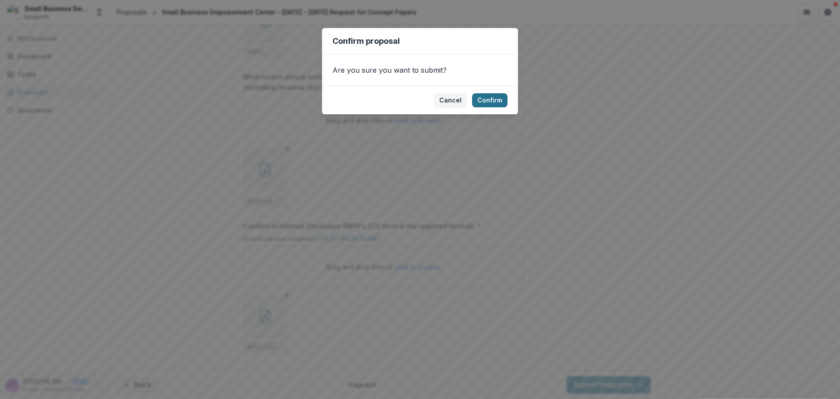
click at [494, 99] on button "Confirm" at bounding box center [489, 100] width 35 height 14
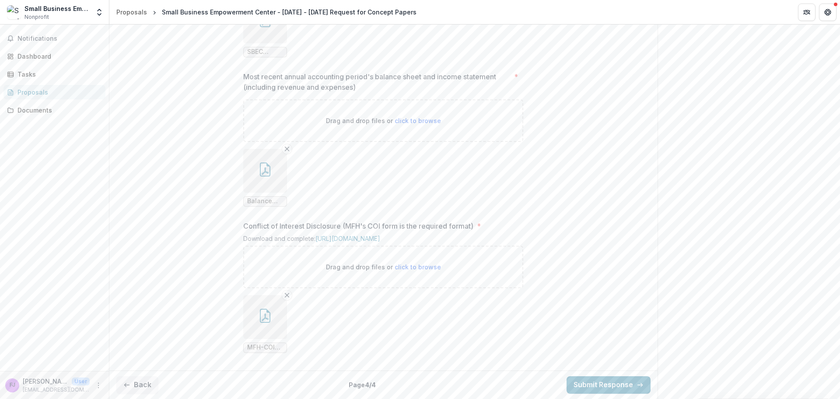
scroll to position [961, 0]
click at [42, 33] on button "Notifications 1" at bounding box center [55, 39] width 102 height 14
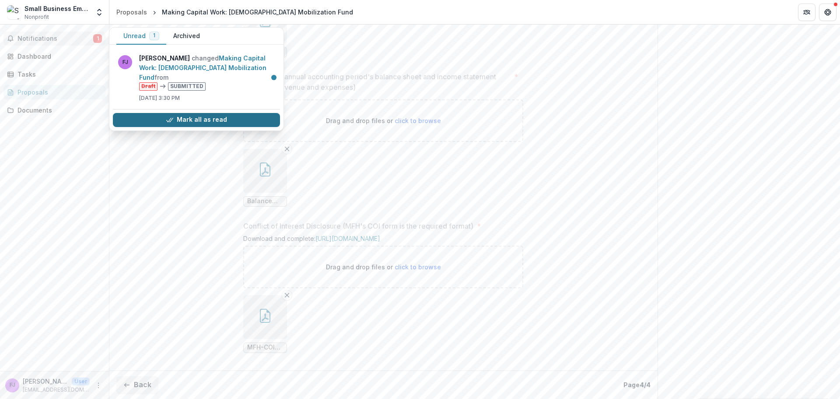
click at [201, 113] on button "Mark all as read" at bounding box center [196, 120] width 167 height 14
